Goal: Task Accomplishment & Management: Understand process/instructions

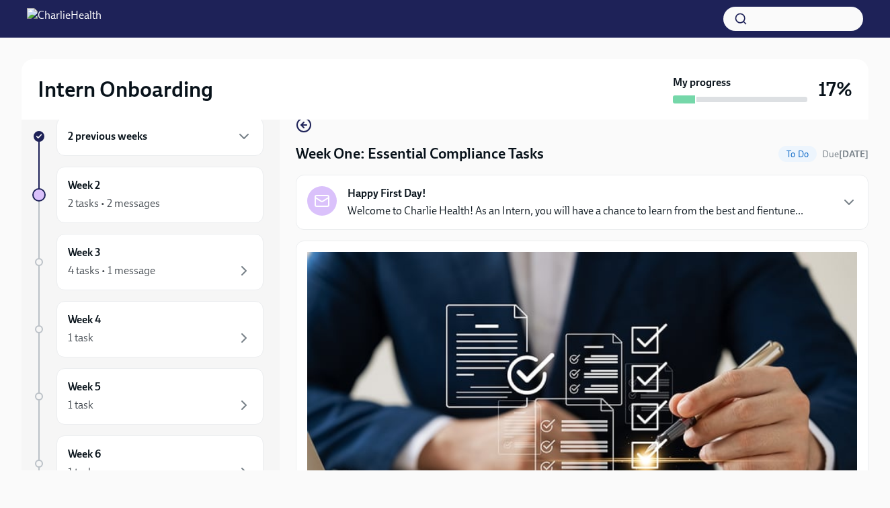
scroll to position [2978, 0]
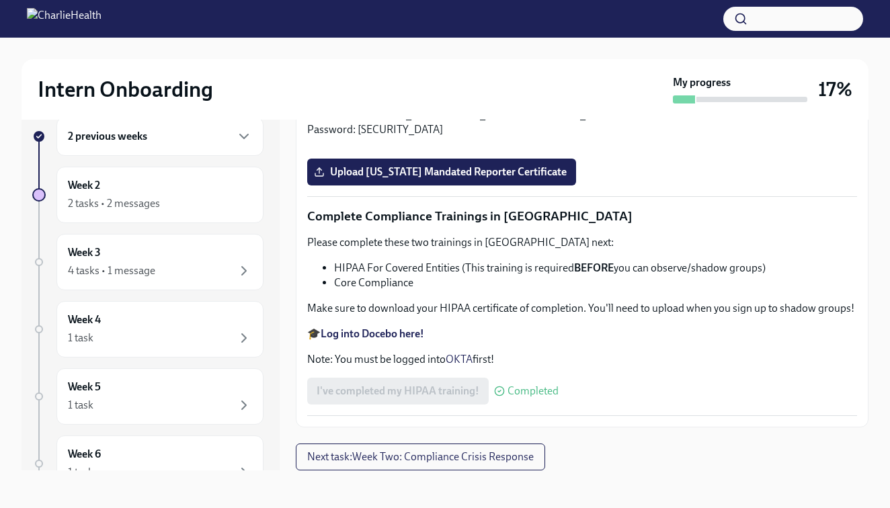
click at [496, 291] on li "Core Compliance" at bounding box center [595, 283] width 523 height 15
click at [398, 179] on span "Upload [US_STATE] Mandated Reporter Certificate" at bounding box center [442, 171] width 250 height 13
click at [0, 0] on input "Upload [US_STATE] Mandated Reporter Certificate" at bounding box center [0, 0] width 0 height 0
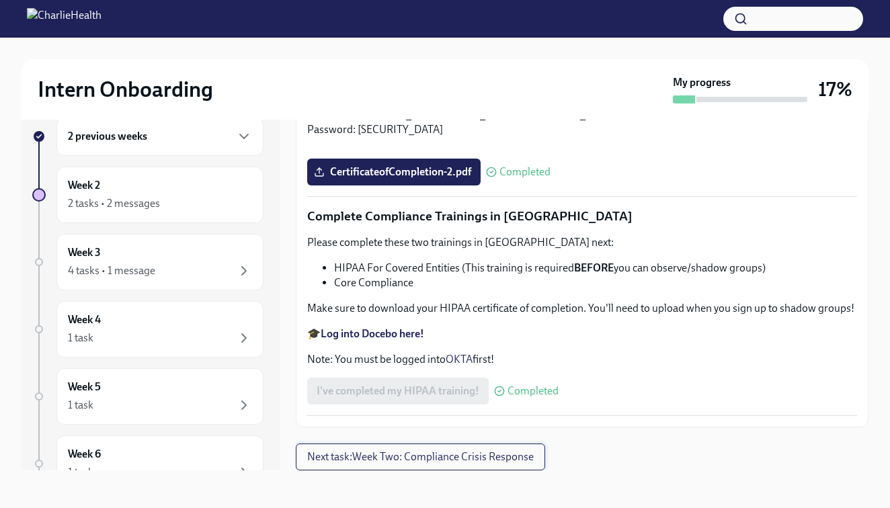
click at [482, 455] on span "Next task : Week Two: Compliance Crisis Response" at bounding box center [420, 457] width 227 height 13
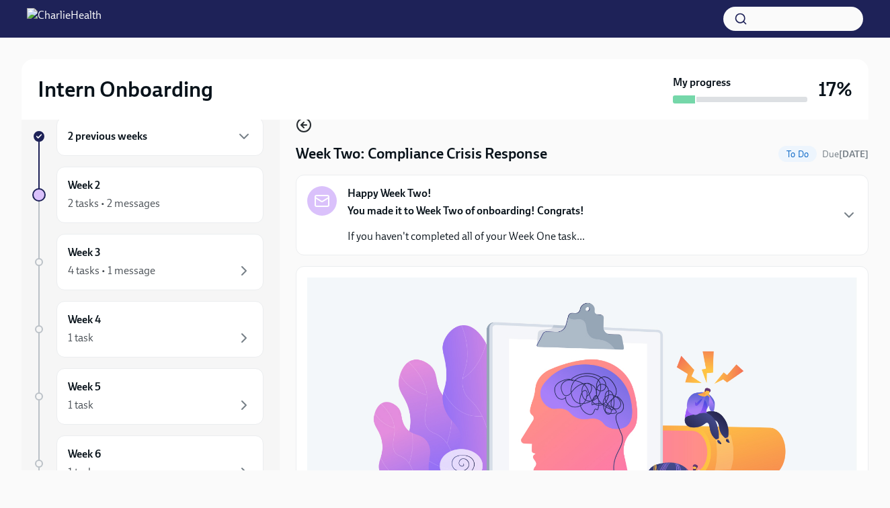
click at [303, 125] on icon "button" at bounding box center [303, 125] width 5 height 0
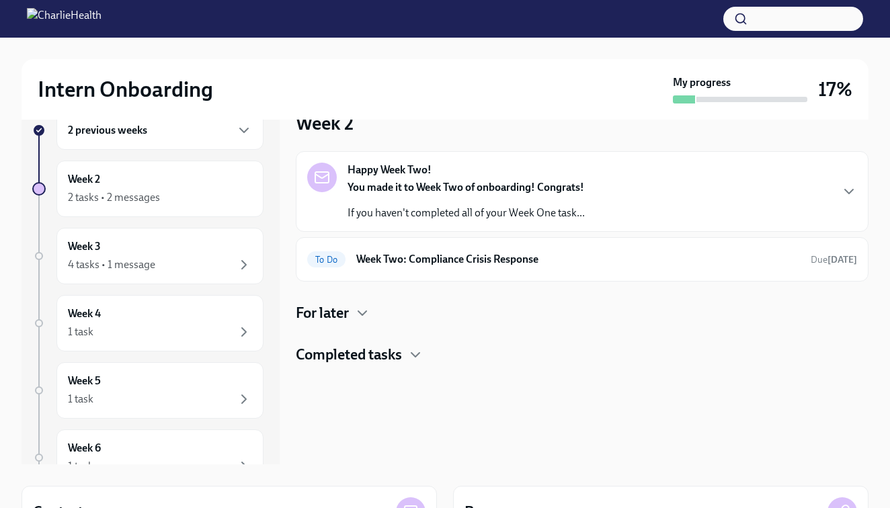
scroll to position [32, 0]
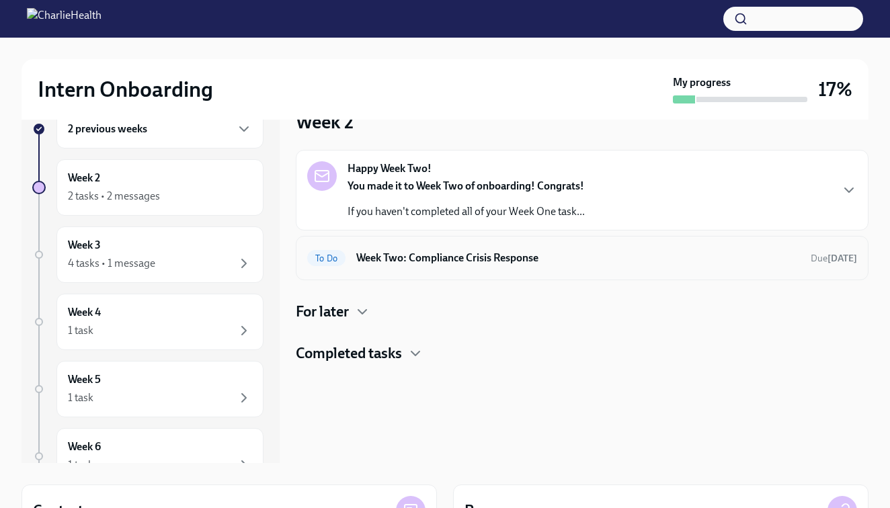
click at [426, 264] on h6 "Week Two: Compliance Crisis Response" at bounding box center [578, 258] width 444 height 15
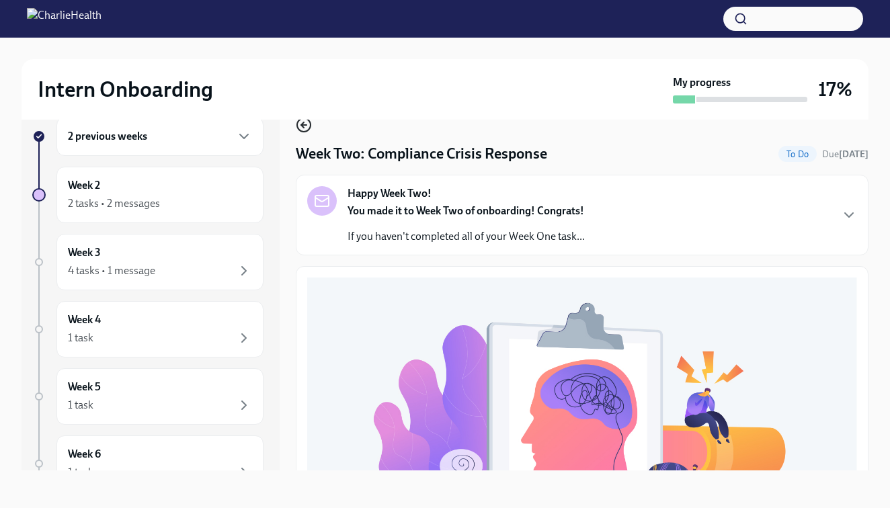
click at [299, 129] on circle "button" at bounding box center [303, 124] width 13 height 13
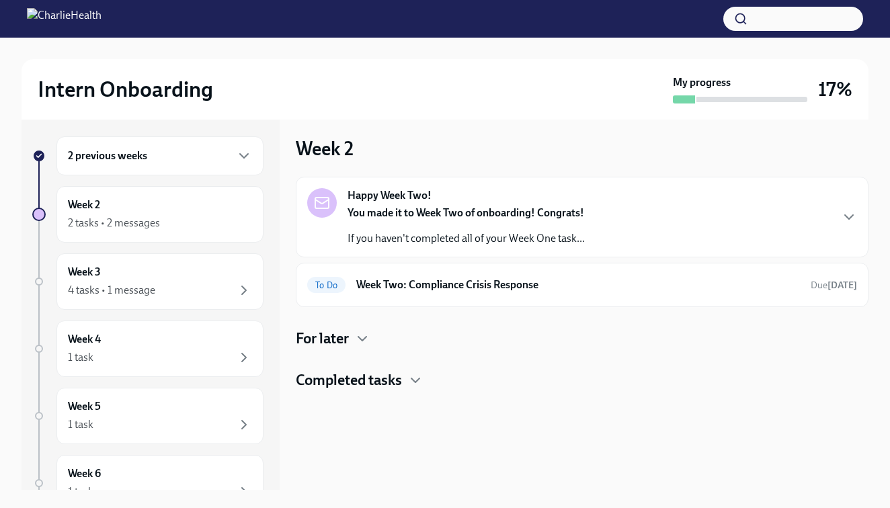
scroll to position [7, 0]
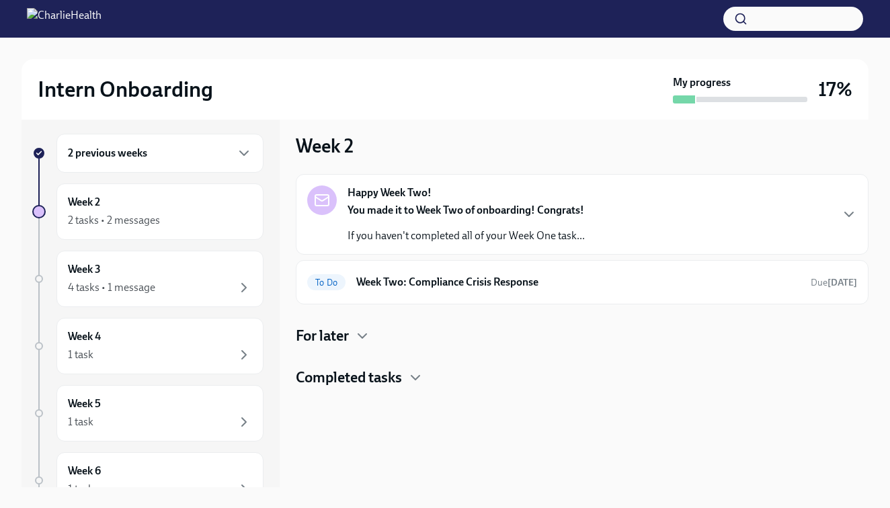
click at [461, 215] on strong "You made it to Week Two of onboarding! Congrats!" at bounding box center [466, 210] width 237 height 13
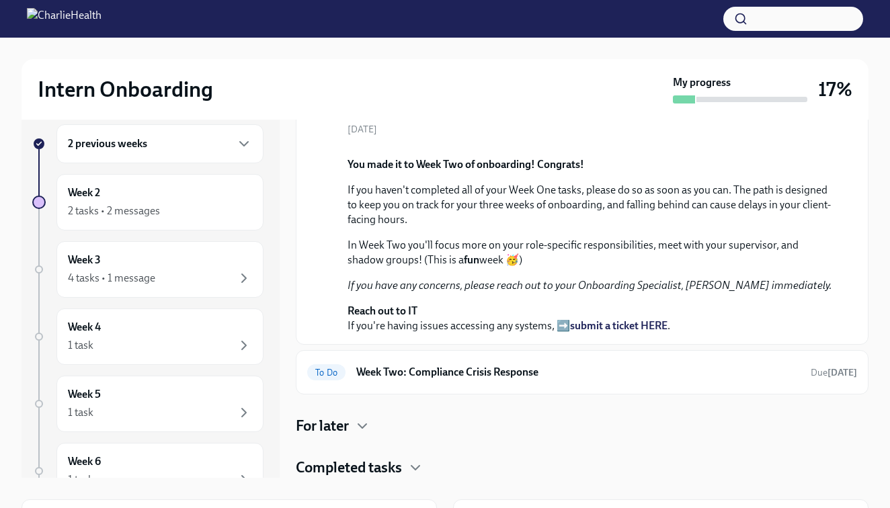
scroll to position [0, 0]
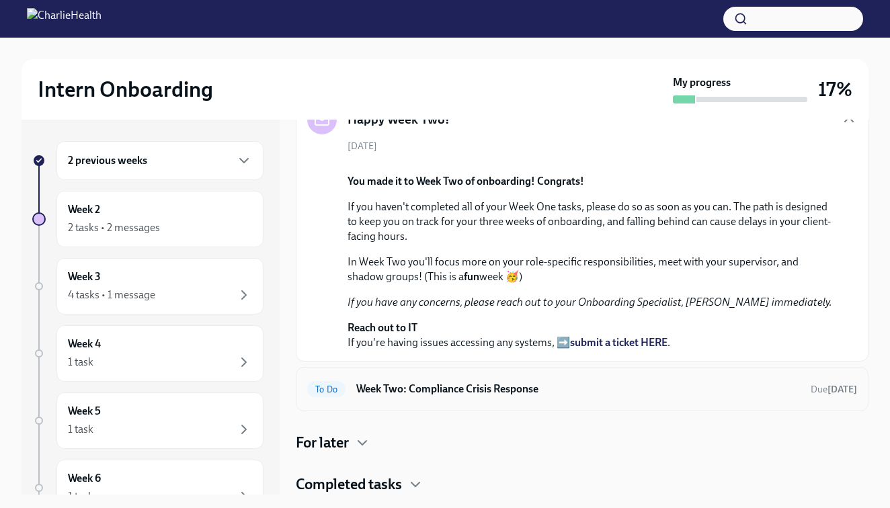
click at [500, 389] on h6 "Week Two: Compliance Crisis Response" at bounding box center [578, 389] width 444 height 15
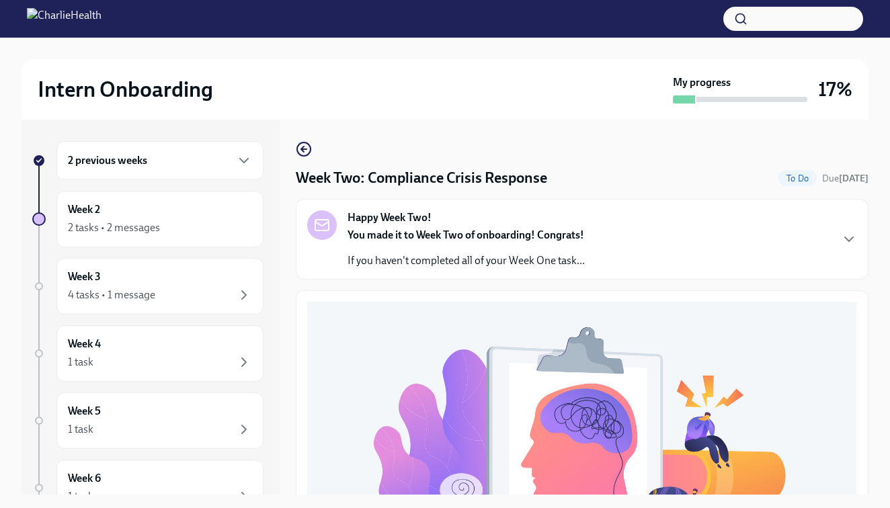
click at [509, 268] on p "If you haven't completed all of your Week One task..." at bounding box center [466, 261] width 237 height 15
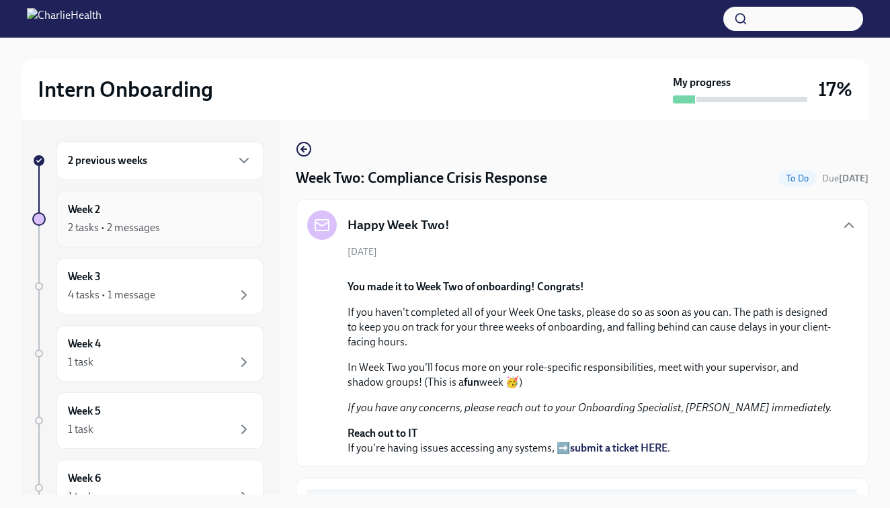
click at [159, 225] on div "2 tasks • 2 messages" at bounding box center [160, 228] width 184 height 16
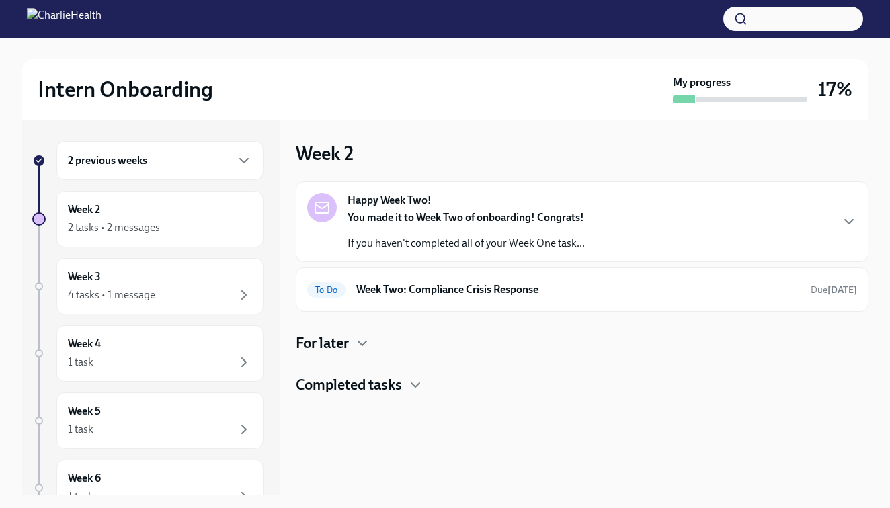
click at [340, 342] on h4 "For later" at bounding box center [322, 344] width 53 height 20
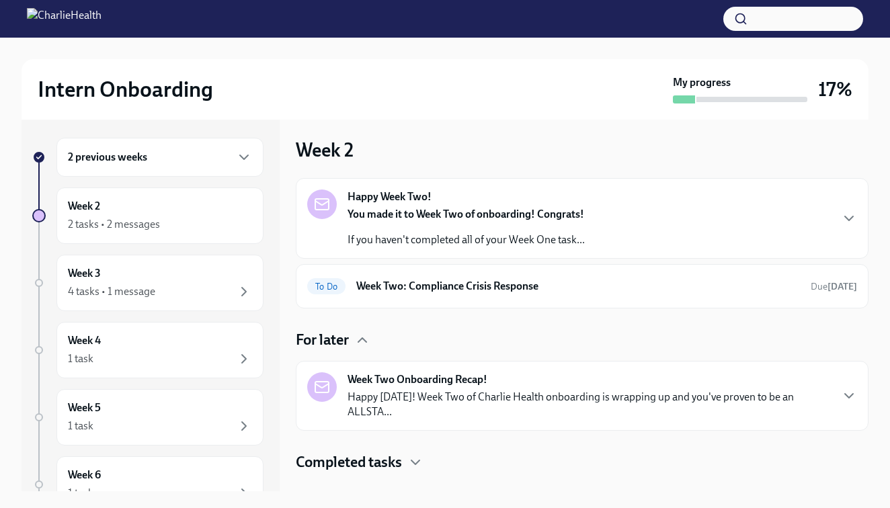
scroll to position [3, 0]
click at [525, 389] on div "Week Two Onboarding Recap! Happy [DATE]! Week Two of Charlie Health onboarding …" at bounding box center [589, 396] width 483 height 47
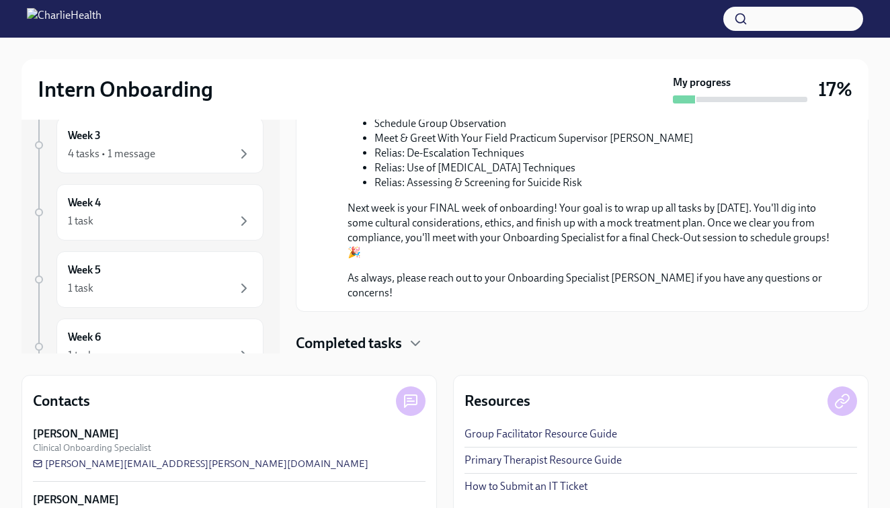
scroll to position [153, 0]
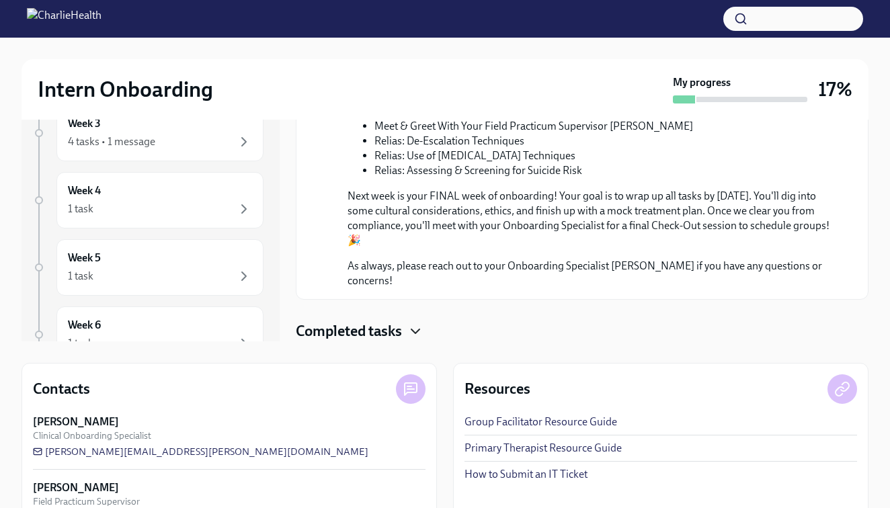
click at [413, 335] on icon "button" at bounding box center [416, 331] width 16 height 16
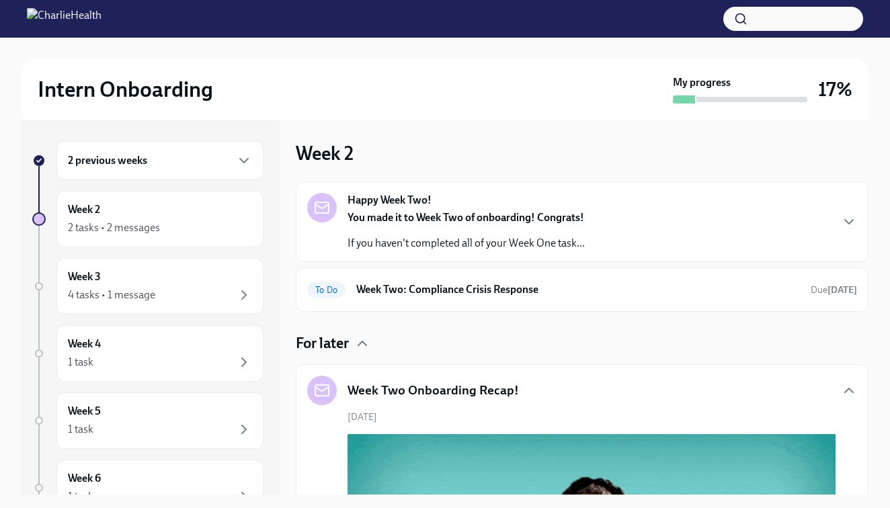
scroll to position [0, 0]
click at [433, 242] on p "If you haven't completed all of your Week One task..." at bounding box center [466, 243] width 237 height 15
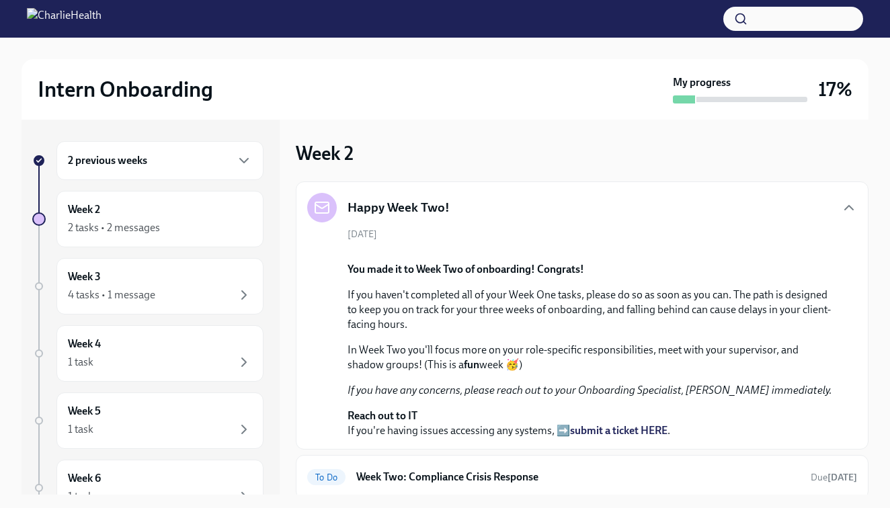
click at [211, 172] on div "2 previous weeks" at bounding box center [159, 160] width 207 height 39
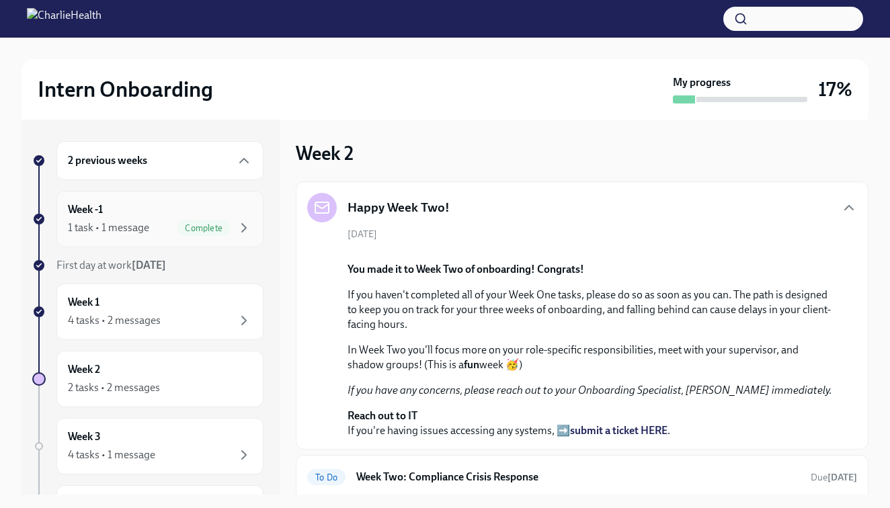
click at [215, 224] on span "Complete" at bounding box center [204, 228] width 54 height 10
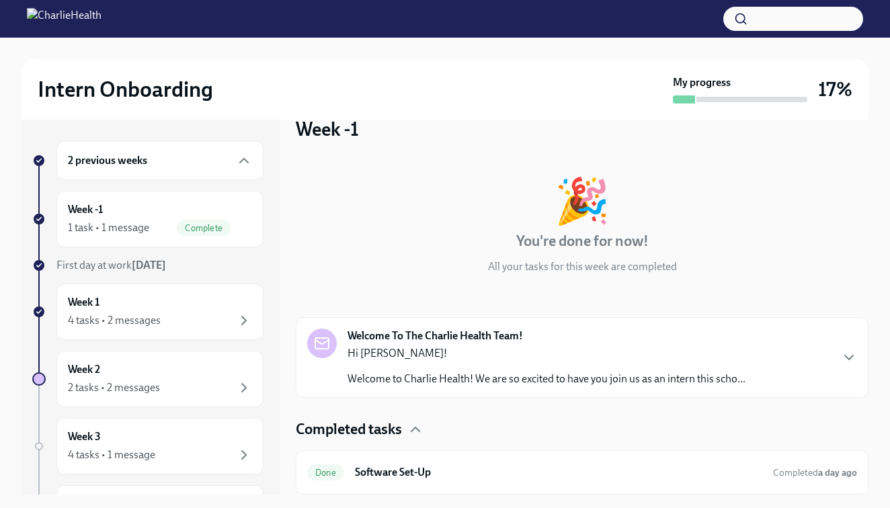
scroll to position [24, 0]
click at [649, 341] on div "Welcome To The Charlie Health Team! Hi [PERSON_NAME]! Welcome to Charlie Health…" at bounding box center [547, 358] width 398 height 58
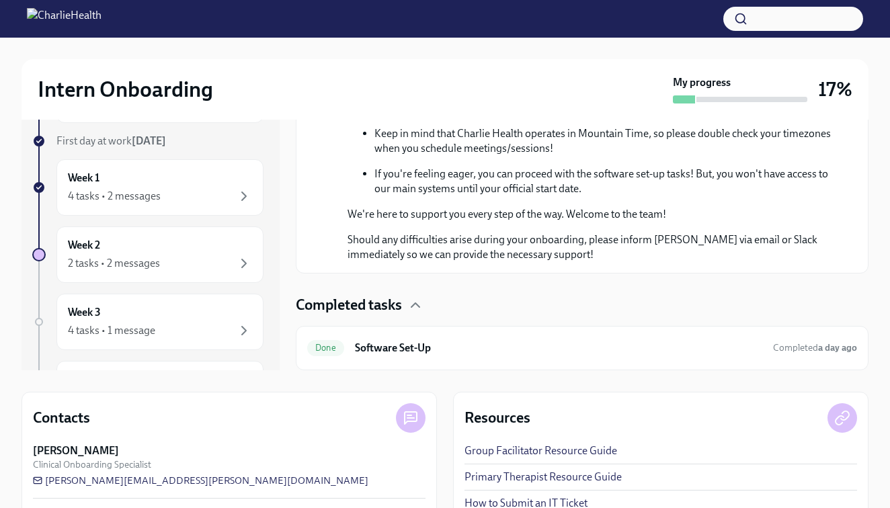
scroll to position [633, 0]
click at [422, 307] on icon "button" at bounding box center [416, 305] width 16 height 16
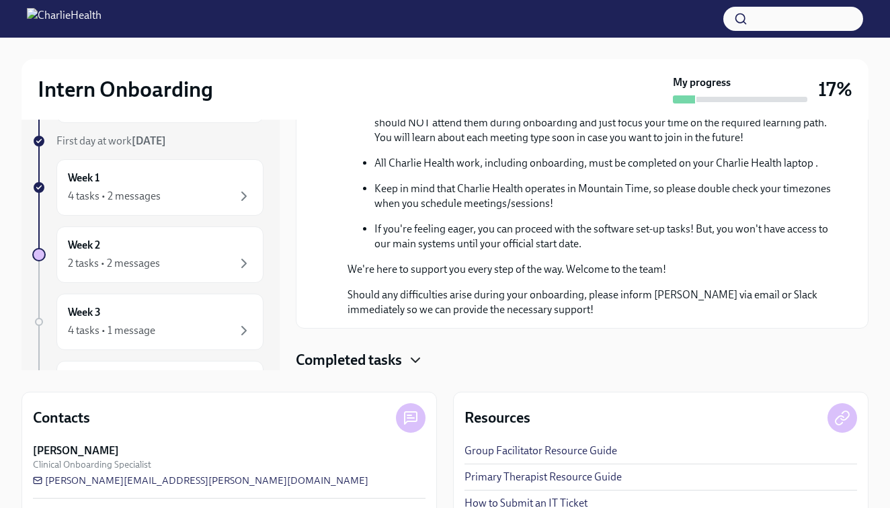
click at [416, 356] on icon "button" at bounding box center [416, 360] width 16 height 16
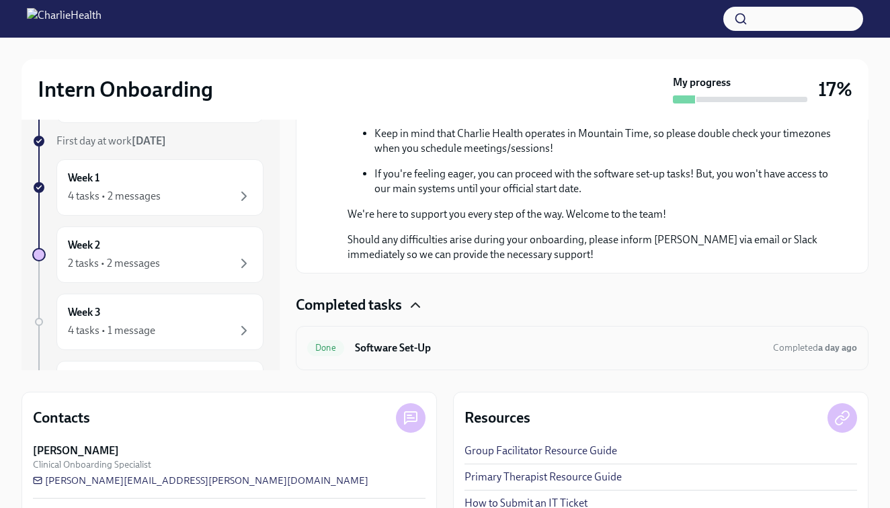
scroll to position [633, 0]
click at [426, 351] on h6 "Software Set-Up" at bounding box center [559, 348] width 408 height 15
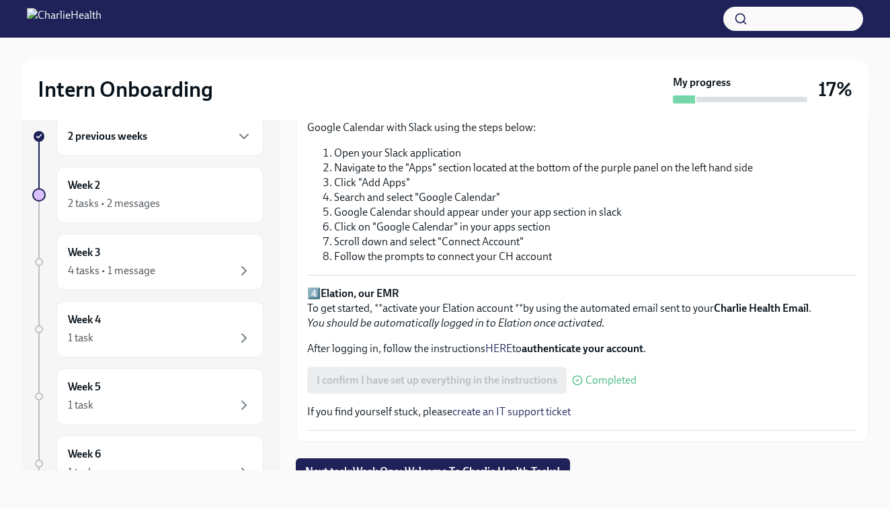
scroll to position [24, 0]
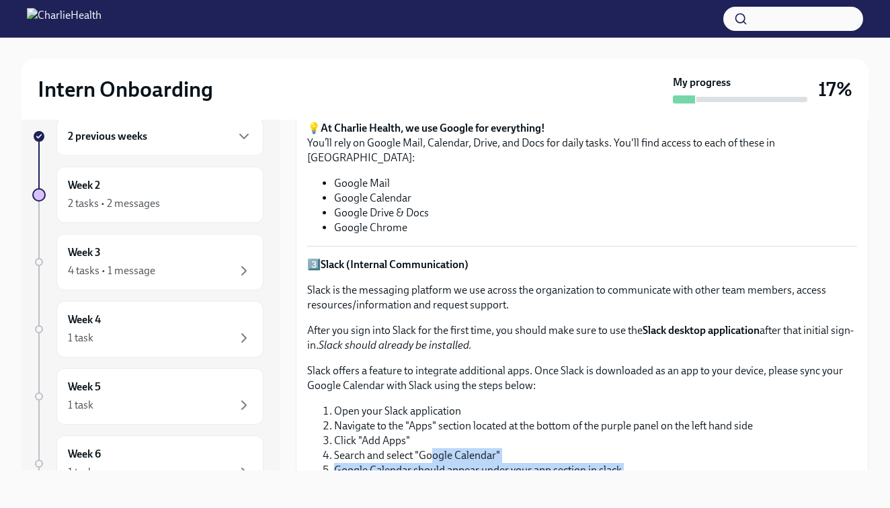
drag, startPoint x: 434, startPoint y: 464, endPoint x: 431, endPoint y: 412, distance: 52.5
click at [432, 431] on ol "Open your Slack application Navigate to the "Apps" section located at the botto…" at bounding box center [582, 463] width 550 height 118
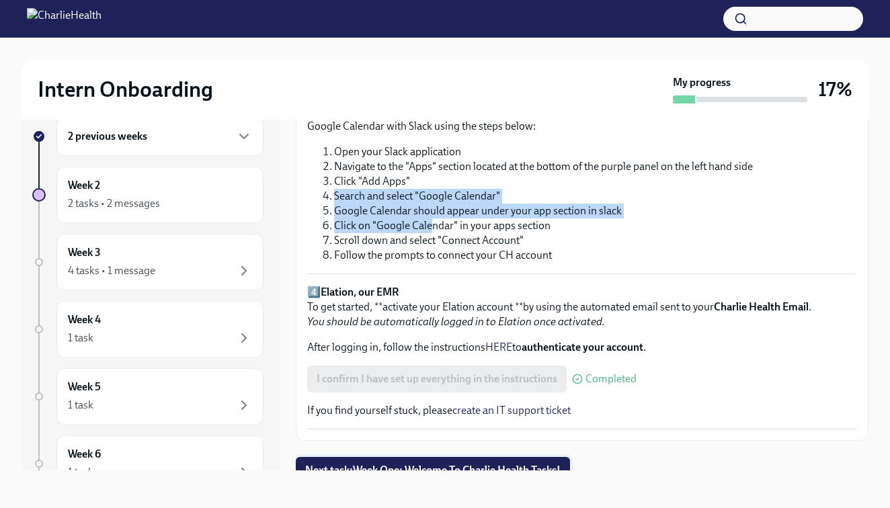
scroll to position [964, 0]
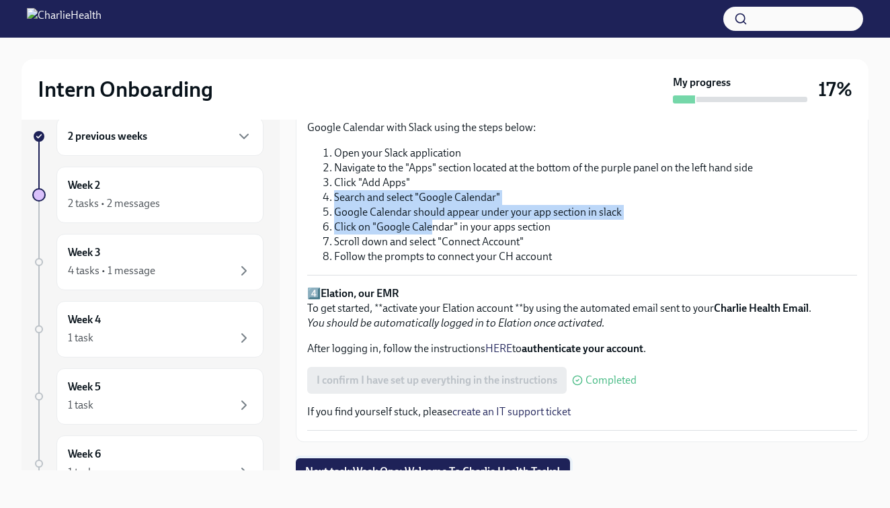
click at [422, 465] on span "Next task : Week One: Welcome To Charlie Health Tasks!" at bounding box center [433, 471] width 256 height 13
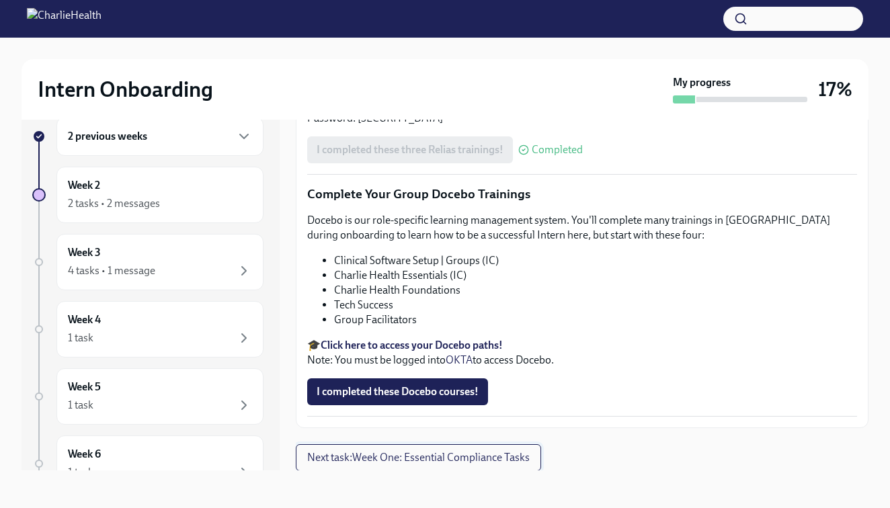
scroll to position [1738, 0]
